Goal: Transaction & Acquisition: Obtain resource

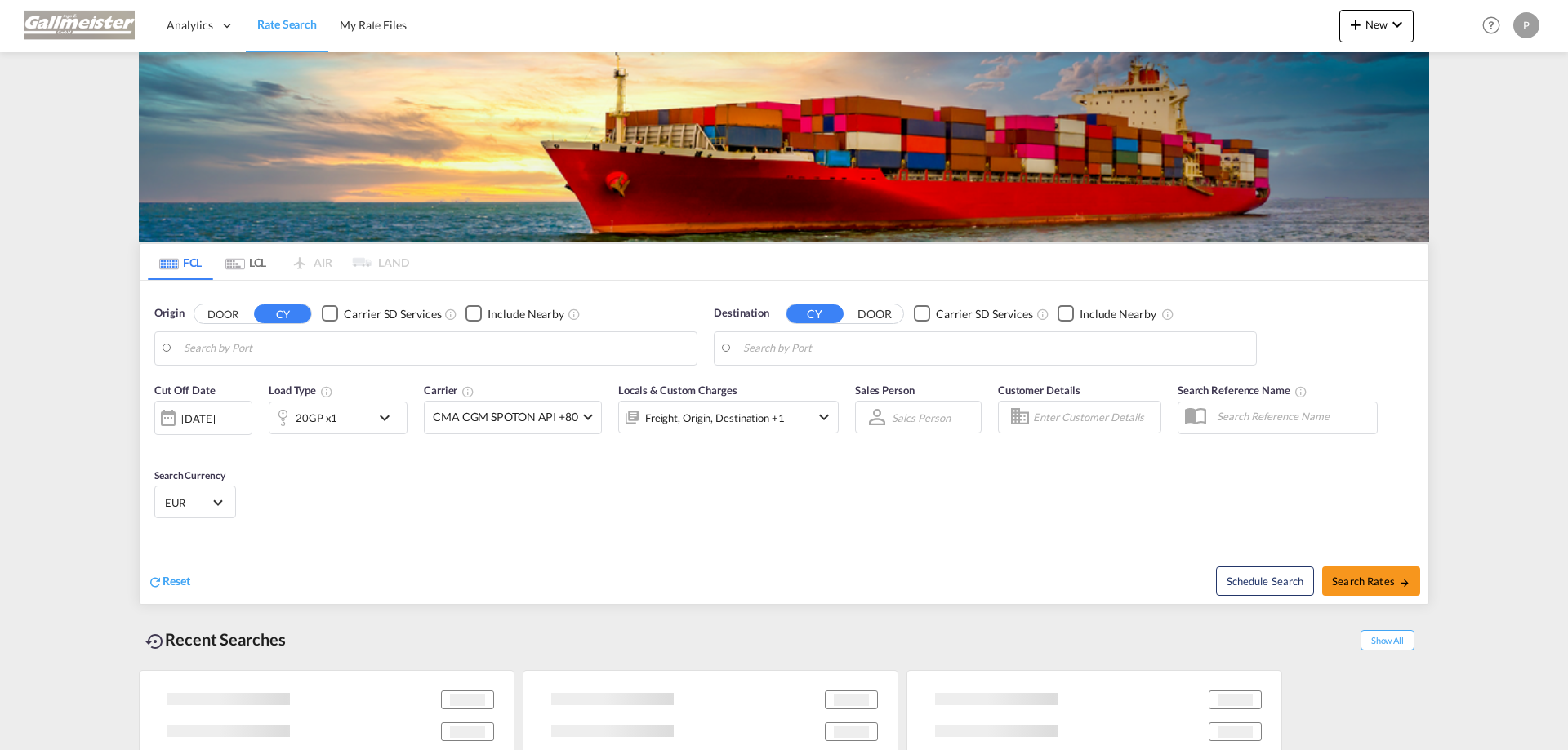
type input "Haiphong, VNHPH"
type input "[GEOGRAPHIC_DATA], [GEOGRAPHIC_DATA]"
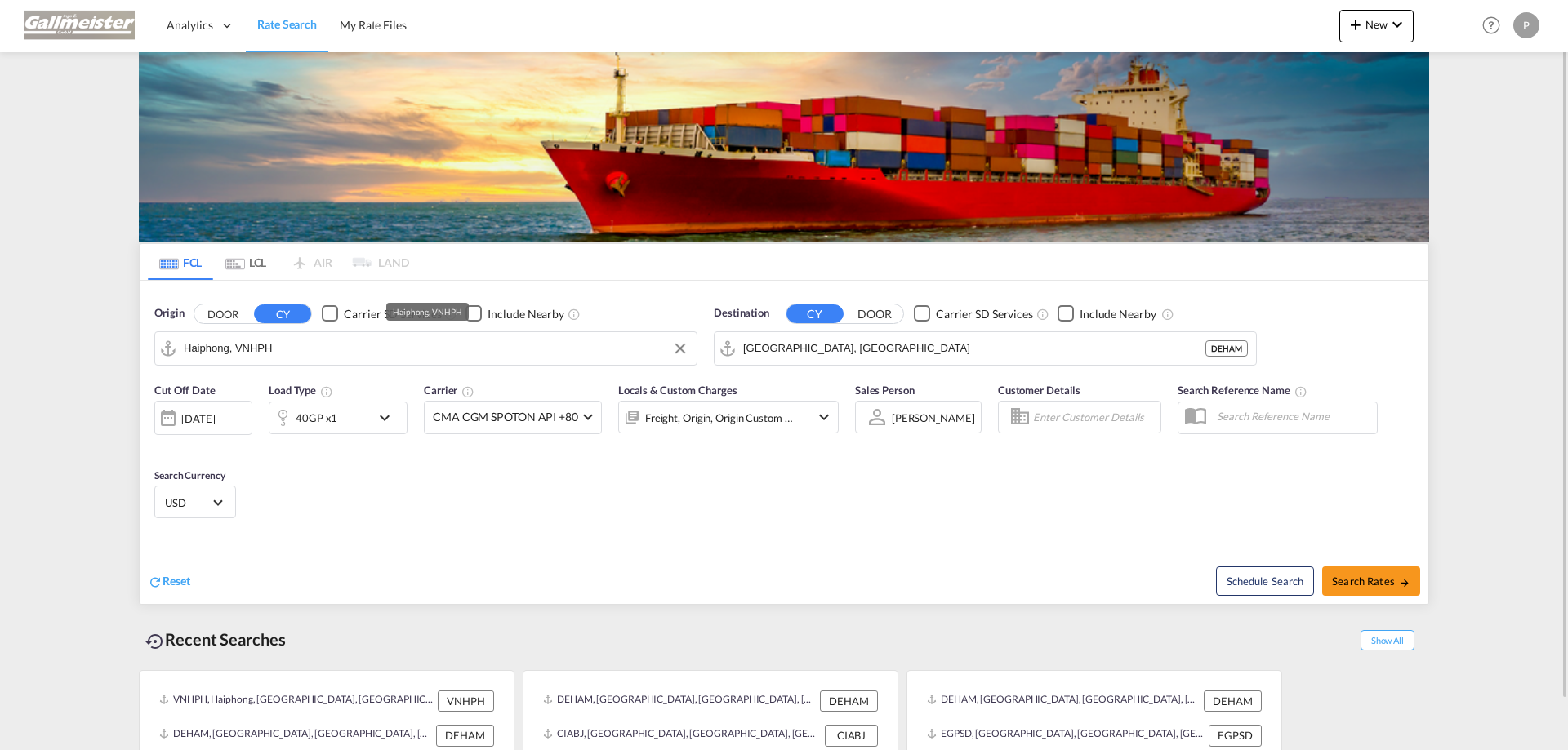
click at [318, 348] on input "Haiphong, VNHPH" at bounding box center [435, 349] width 505 height 25
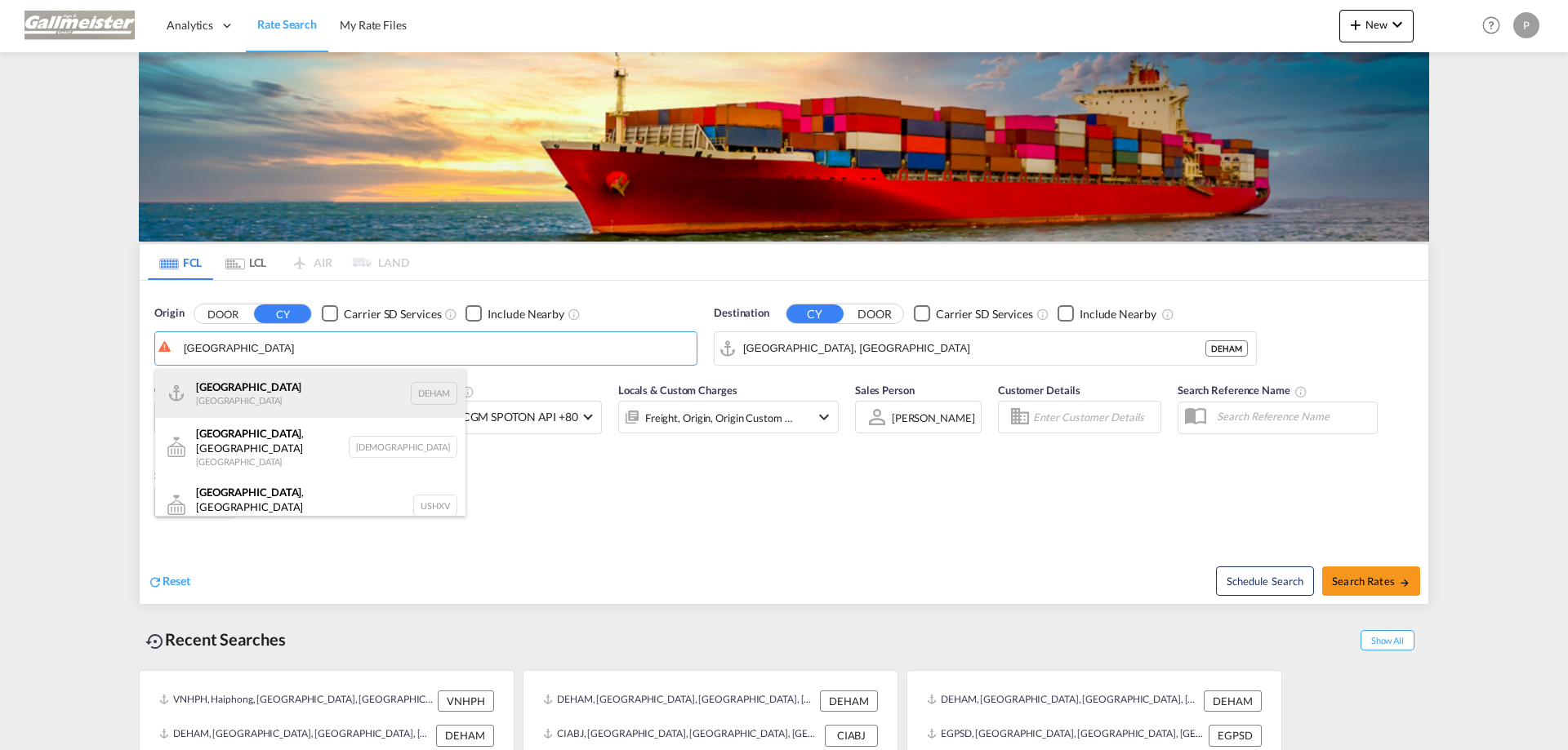
click at [262, 396] on div "[GEOGRAPHIC_DATA] [GEOGRAPHIC_DATA] DEHAM" at bounding box center [310, 393] width 310 height 49
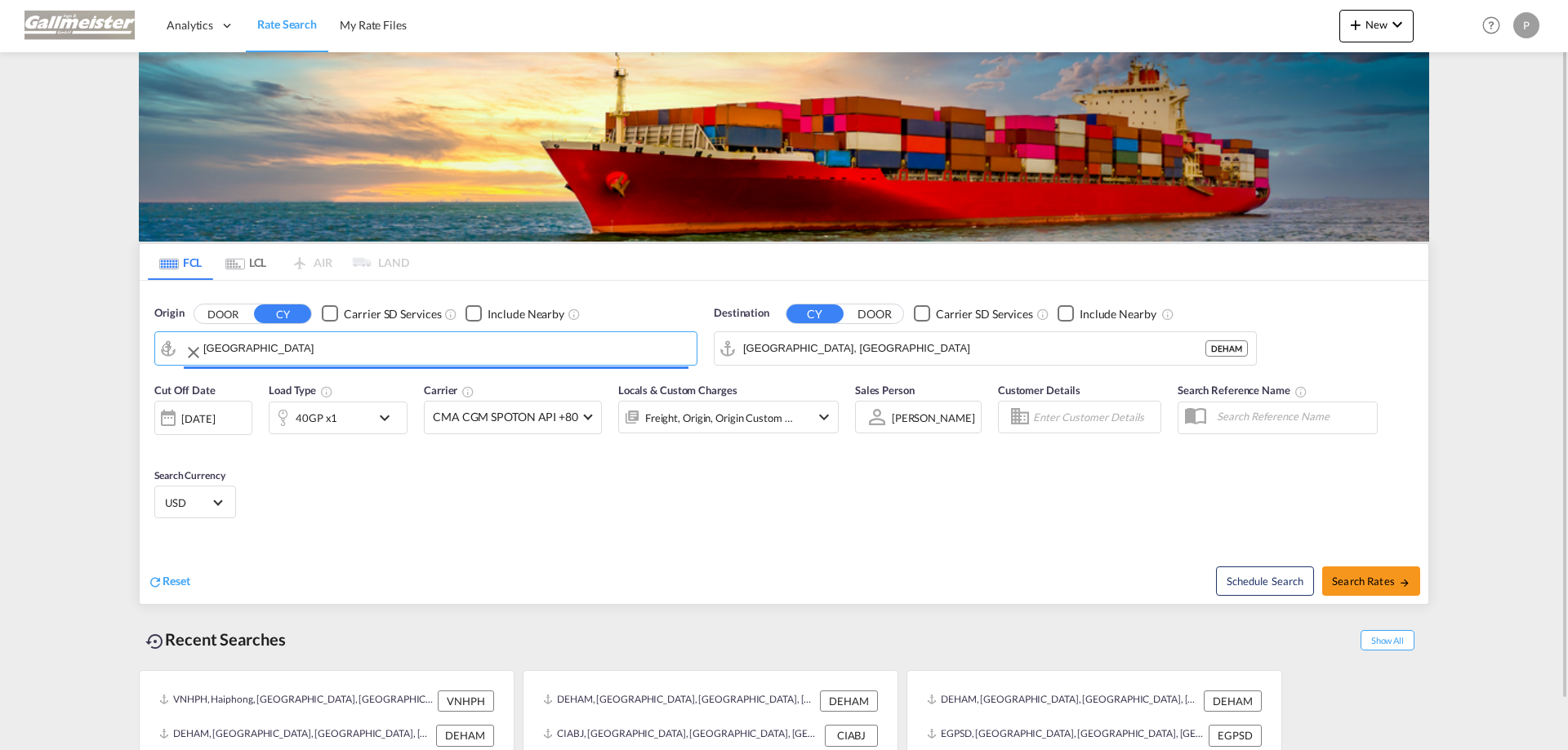
type input "[GEOGRAPHIC_DATA], [GEOGRAPHIC_DATA]"
click at [840, 345] on input "[GEOGRAPHIC_DATA], [GEOGRAPHIC_DATA]" at bounding box center [995, 349] width 505 height 25
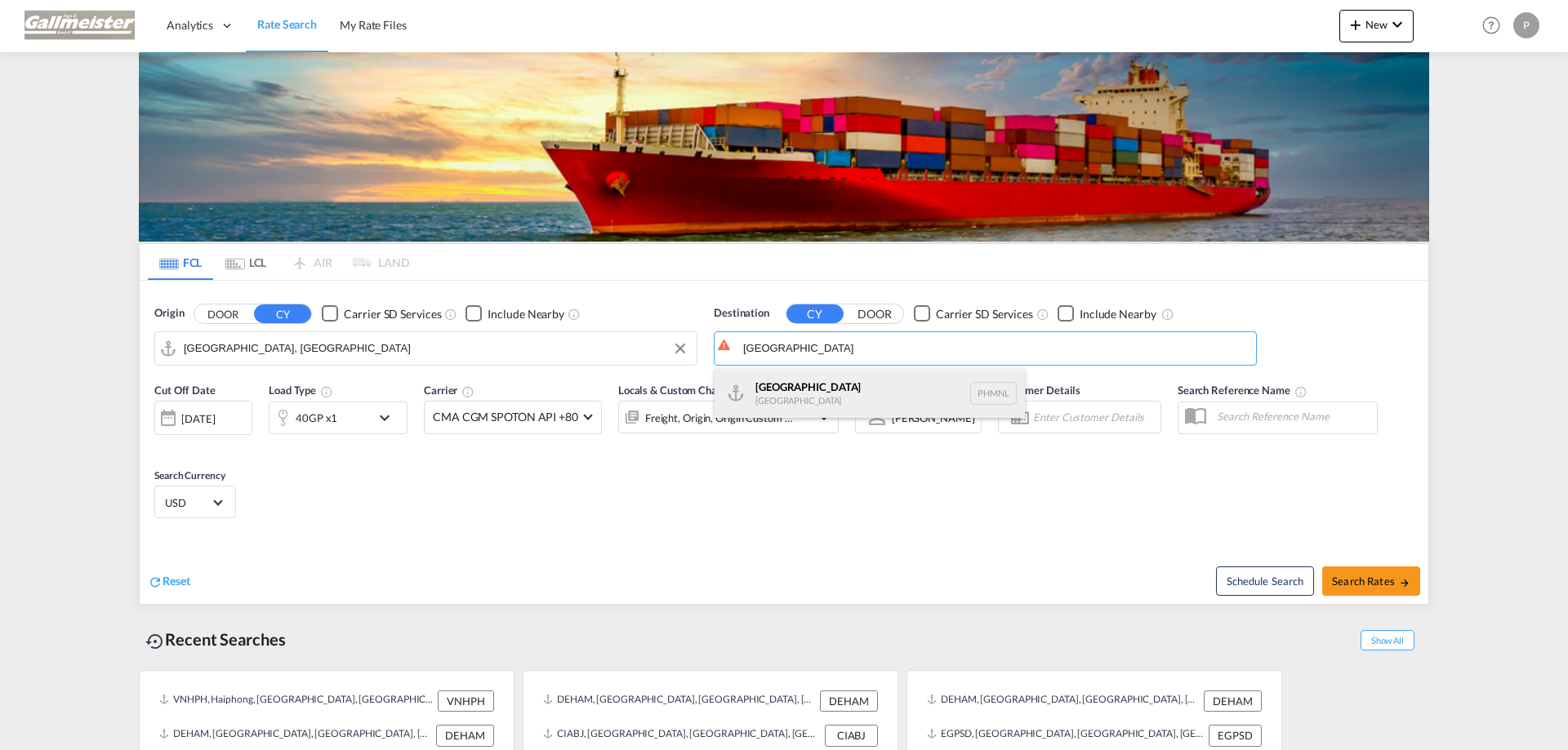
click at [825, 396] on div "[GEOGRAPHIC_DATA] [GEOGRAPHIC_DATA] PHMNL" at bounding box center [870, 393] width 310 height 49
type input "[GEOGRAPHIC_DATA], PHMNL"
click at [378, 414] on md-icon "icon-chevron-down" at bounding box center [389, 417] width 27 height 19
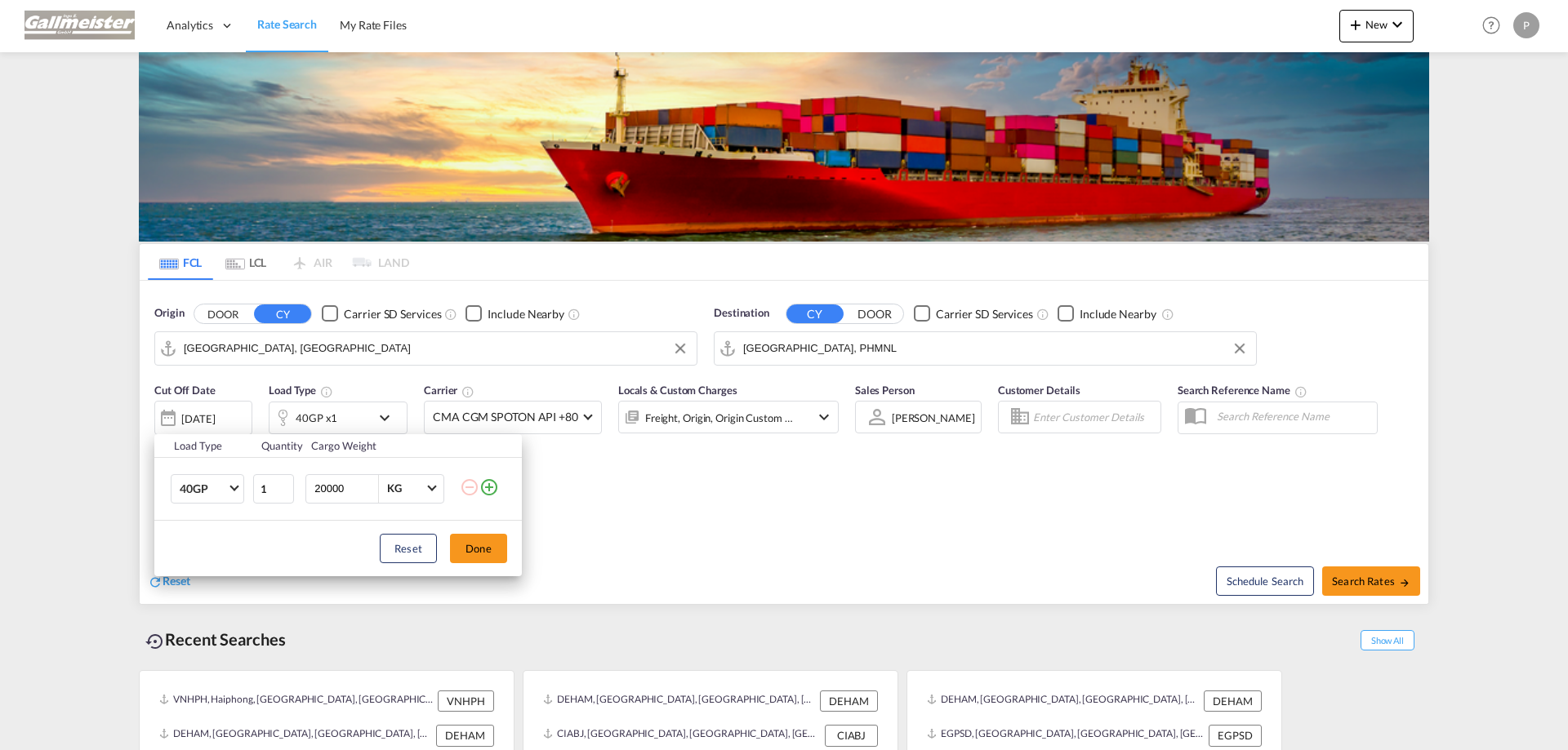
click at [479, 487] on md-icon "icon-minus-circle-outline" at bounding box center [469, 486] width 19 height 19
click at [490, 486] on md-icon "icon-plus-circle-outline" at bounding box center [488, 486] width 19 height 19
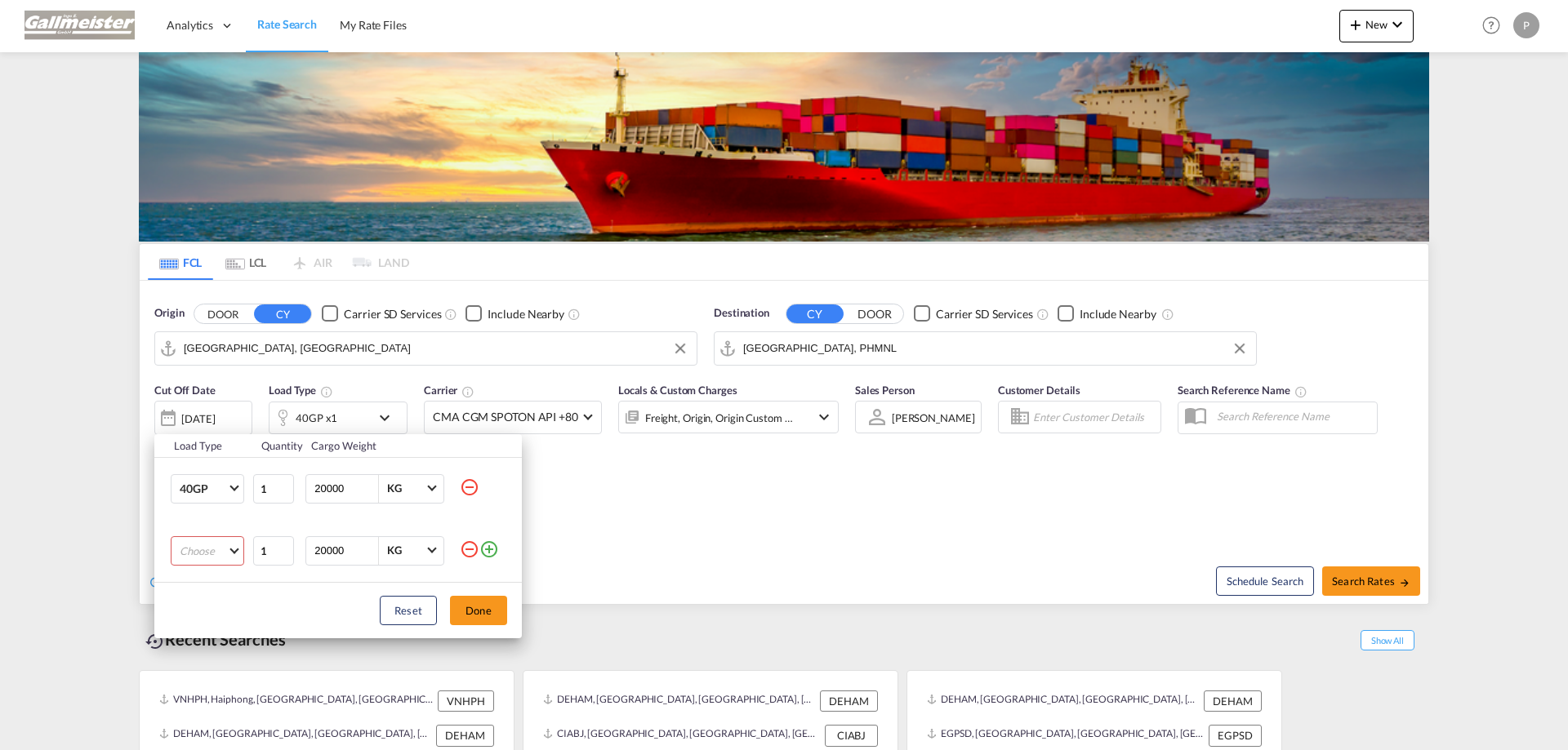
click at [235, 550] on md-select "Choose 20GP 40GP 40HC 45HC 20RE 40RE 40HR 20OT 40OT 20FR 40FR 40NR 20NR 45S 20T…" at bounding box center [207, 551] width 74 height 29
drag, startPoint x: 205, startPoint y: 632, endPoint x: 205, endPoint y: 602, distance: 30.0
click at [205, 629] on div "40HC" at bounding box center [193, 630] width 28 height 15
click at [230, 486] on span "Choose: \a40GP" at bounding box center [234, 487] width 9 height 9
click at [218, 446] on md-option "20GP" at bounding box center [223, 449] width 111 height 39
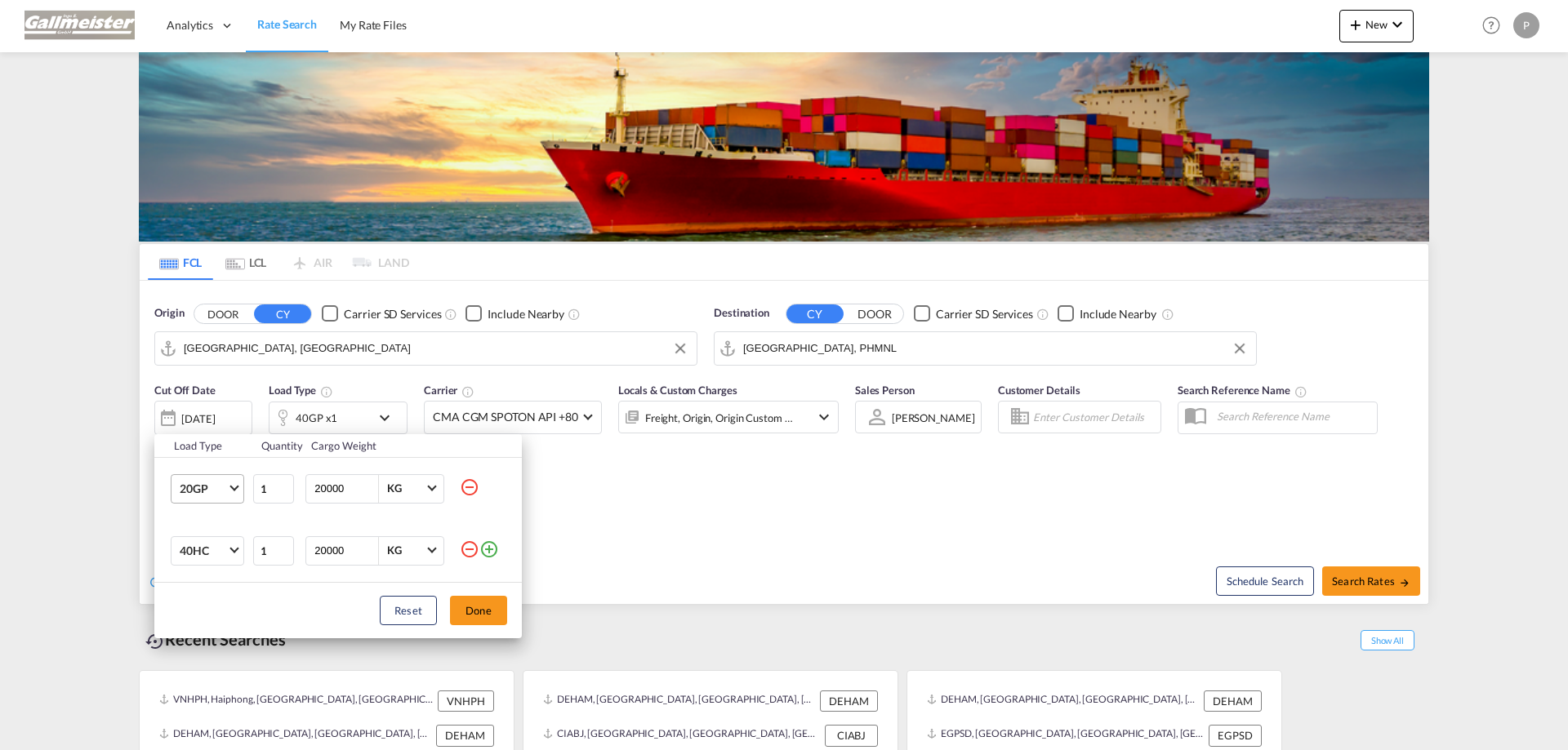
drag, startPoint x: 343, startPoint y: 486, endPoint x: 299, endPoint y: 490, distance: 44.2
click at [299, 490] on tr "20GP 1 20000 KG KG" at bounding box center [338, 488] width 368 height 63
type input "8000"
drag, startPoint x: 341, startPoint y: 547, endPoint x: 276, endPoint y: 543, distance: 65.1
click at [276, 543] on tr "40HC 1 20000 KG KG" at bounding box center [338, 551] width 368 height 62
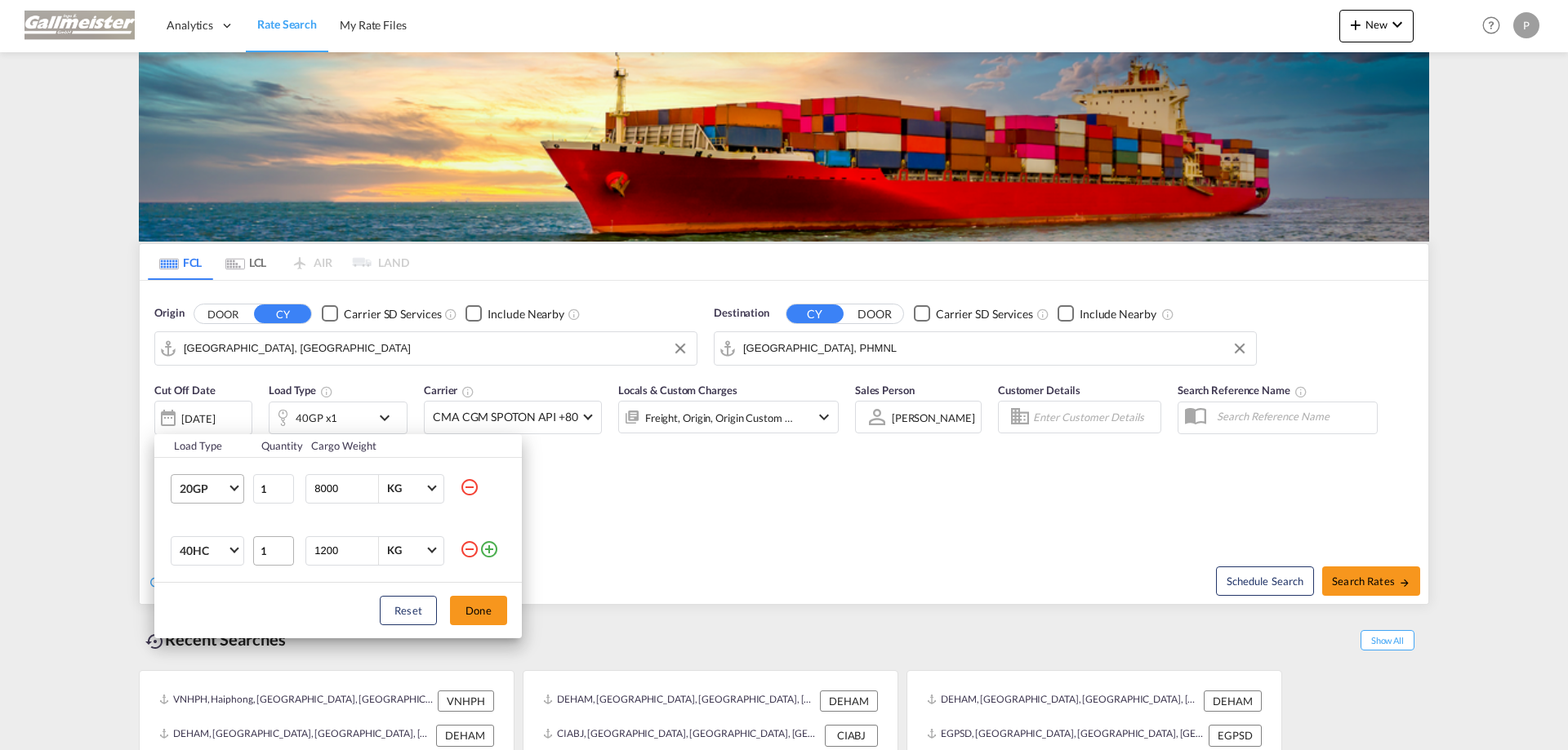
type input "12000"
click at [476, 605] on button "Done" at bounding box center [478, 610] width 57 height 29
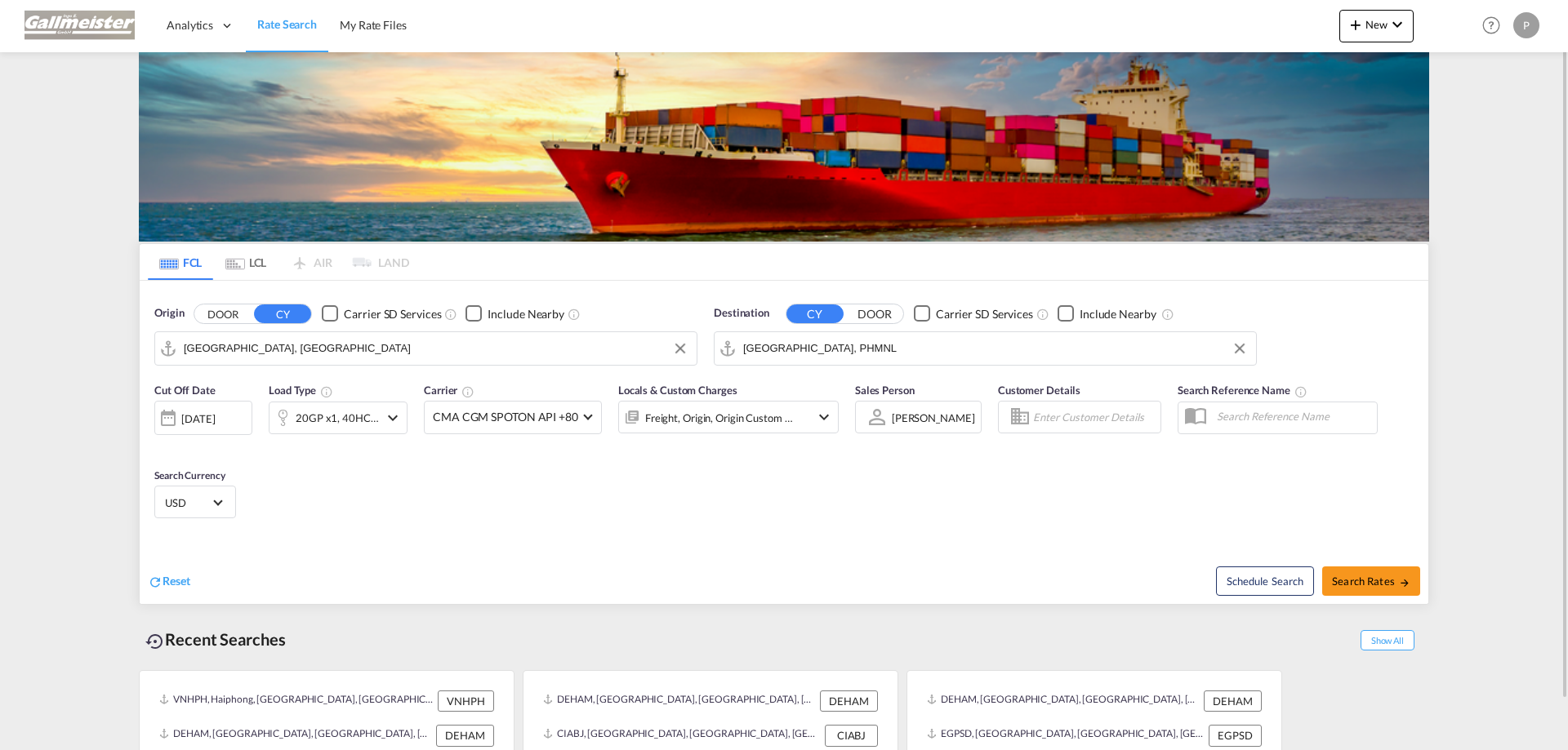
click at [214, 419] on div "[DATE]" at bounding box center [198, 419] width 34 height 15
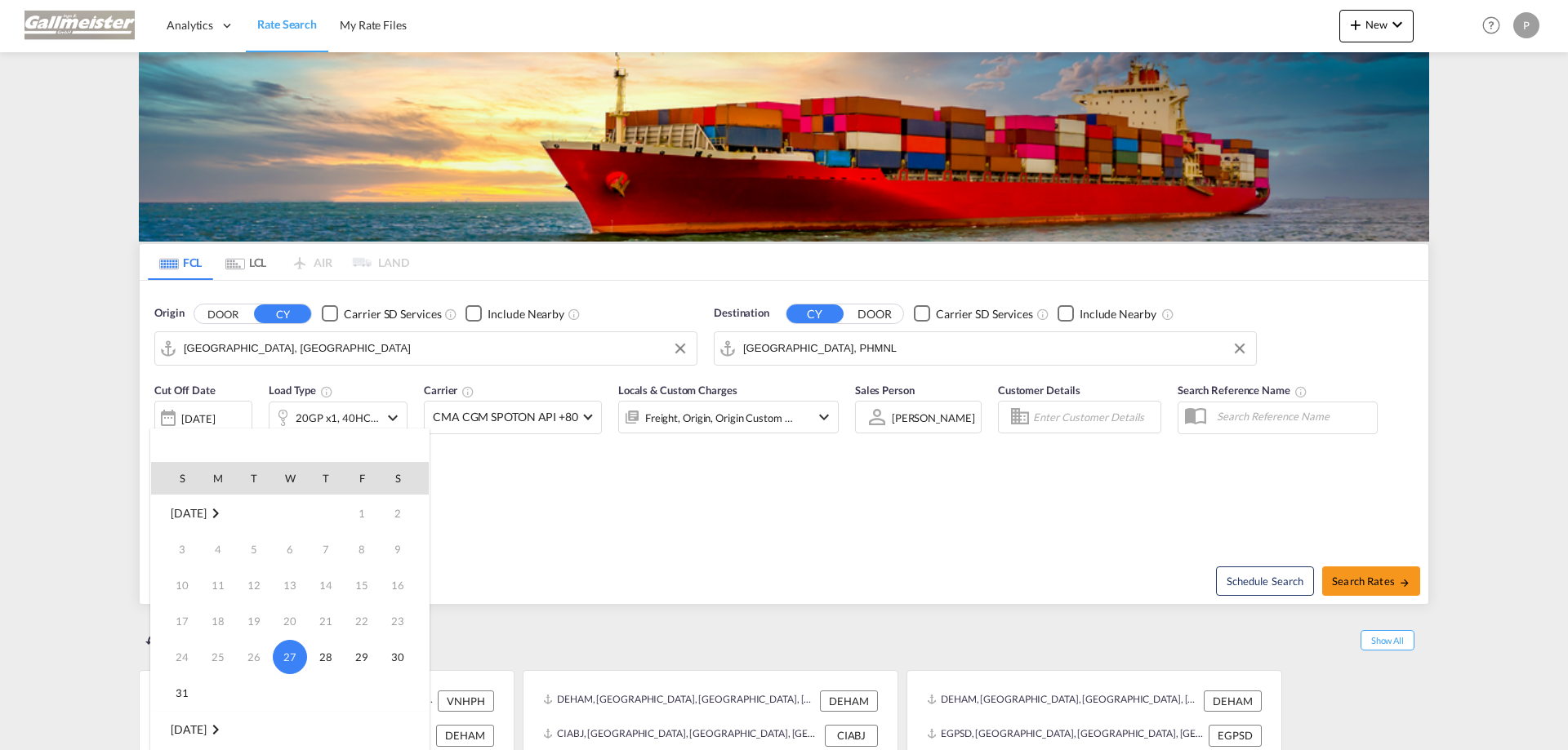
click at [225, 721] on md-icon "September 2025" at bounding box center [214, 729] width 19 height 19
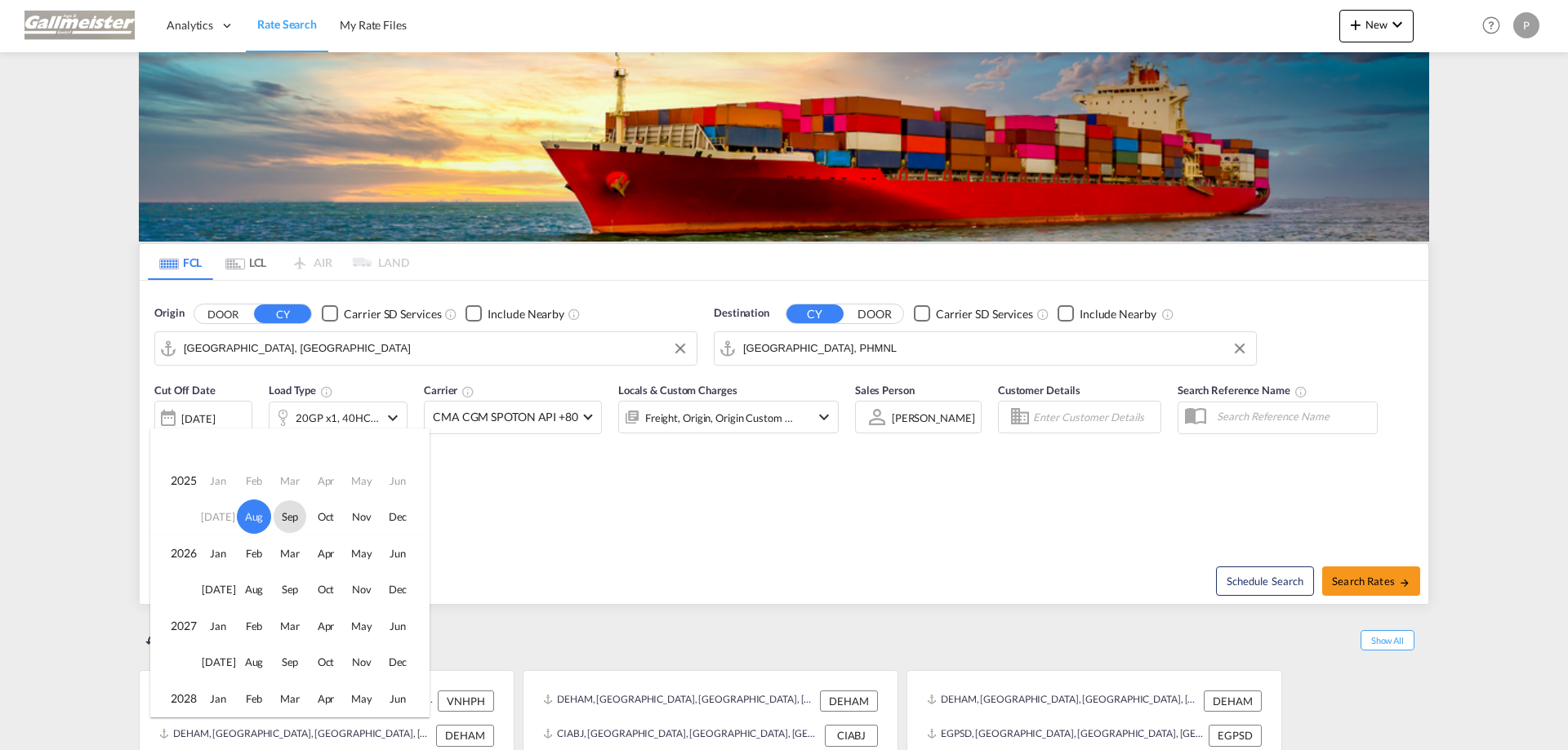
click at [289, 513] on span "Sep" at bounding box center [290, 516] width 33 height 33
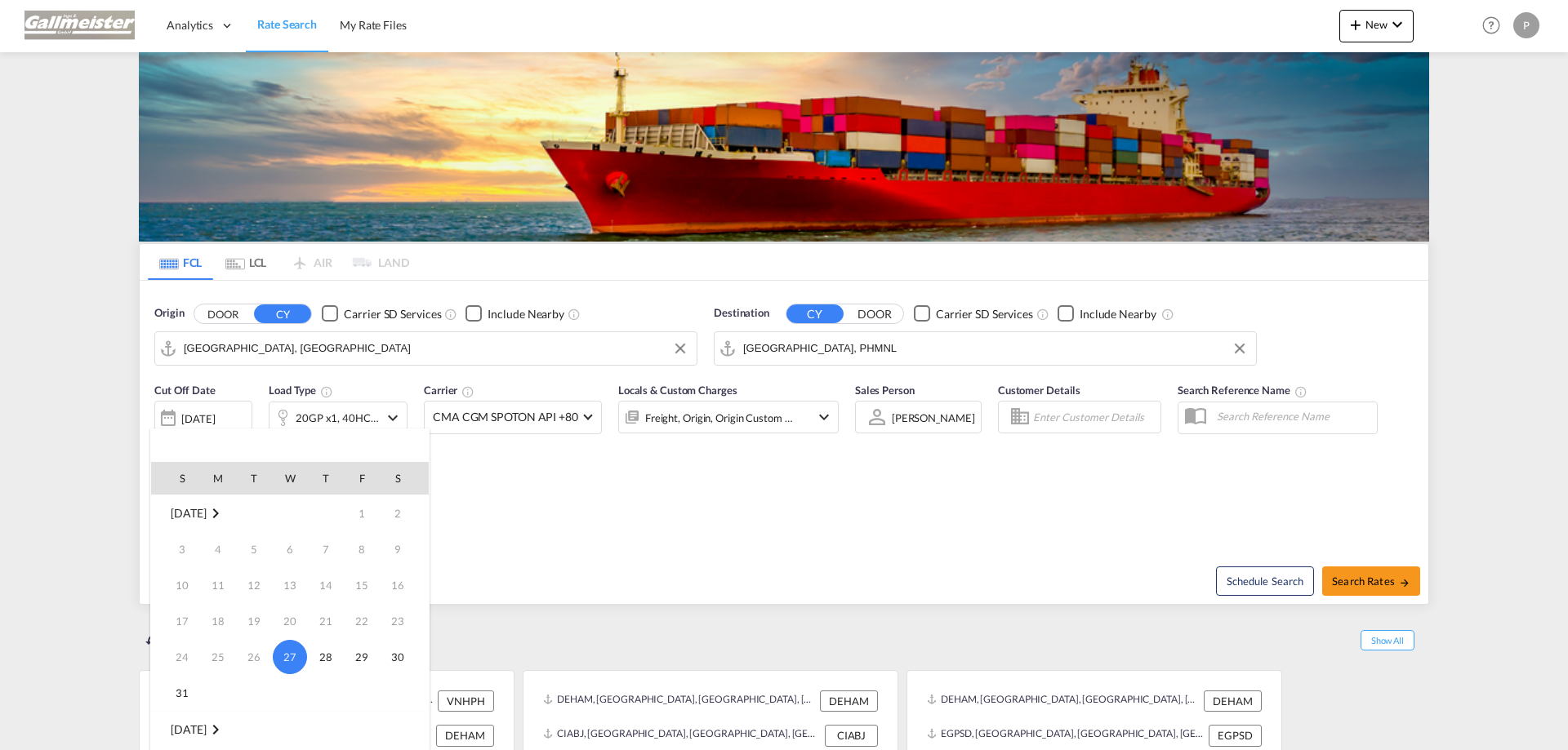
scroll to position [216, 0]
click at [287, 542] on span "3" at bounding box center [290, 549] width 33 height 33
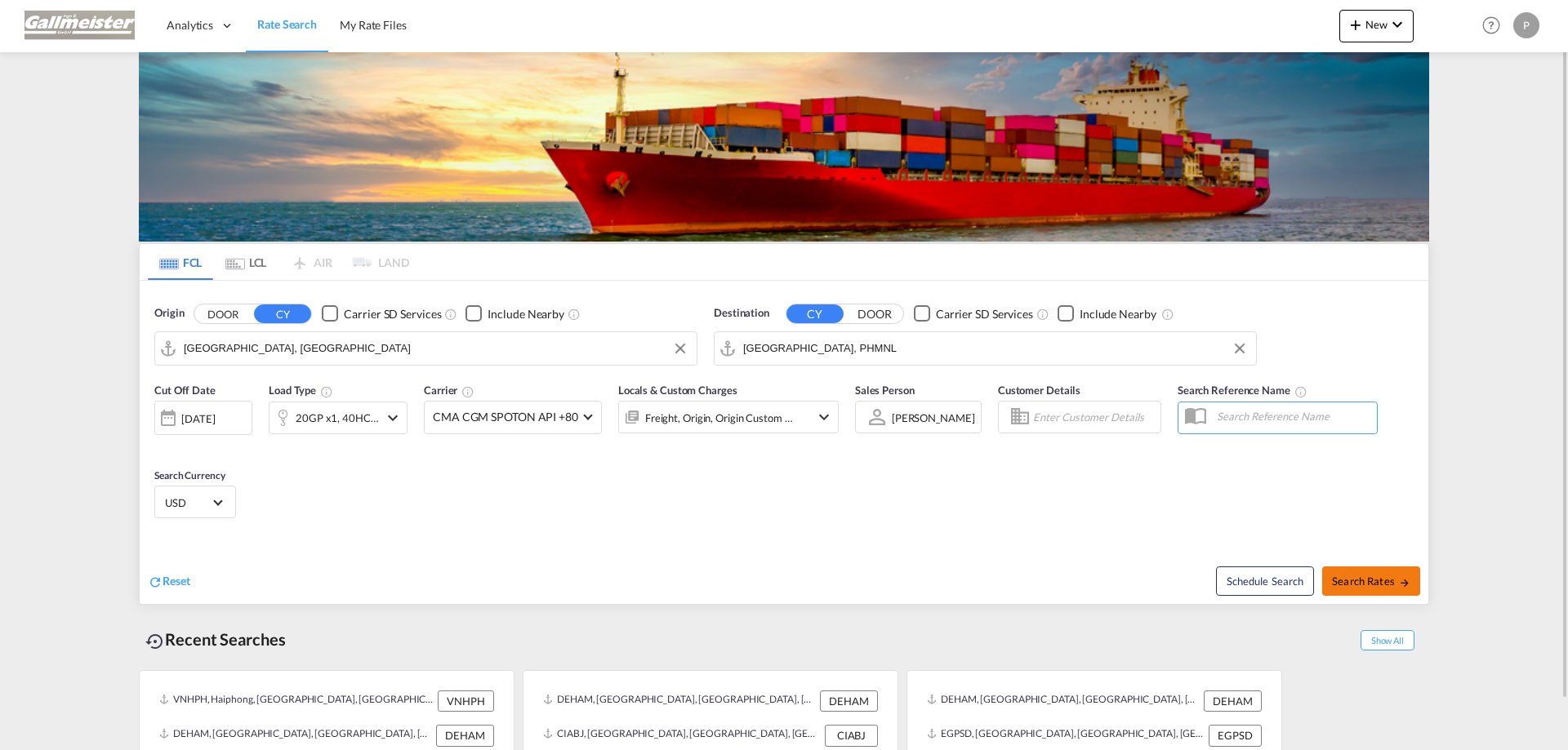
click at [1359, 577] on span "Search Rates" at bounding box center [1371, 581] width 78 height 13
type input "DEHAM to PHMNL / [DATE]"
